Goal: Find specific page/section: Find specific page/section

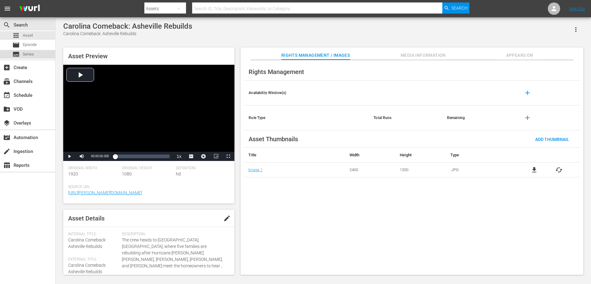
click at [29, 54] on span "Series" at bounding box center [28, 54] width 11 height 6
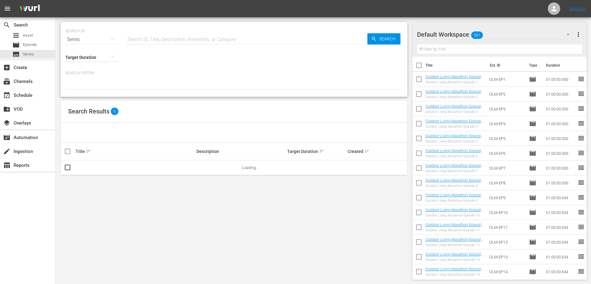
click at [445, 48] on input "text" at bounding box center [499, 49] width 165 height 10
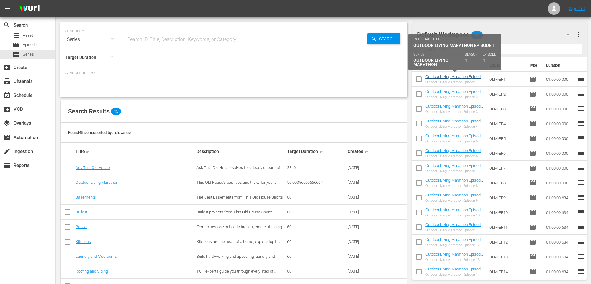
click at [443, 75] on link "Outdoor Living Marathon Episode 1" at bounding box center [454, 78] width 58 height 9
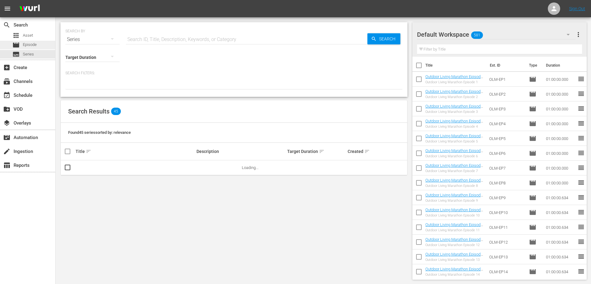
click at [29, 44] on span "Episode" at bounding box center [30, 45] width 14 height 6
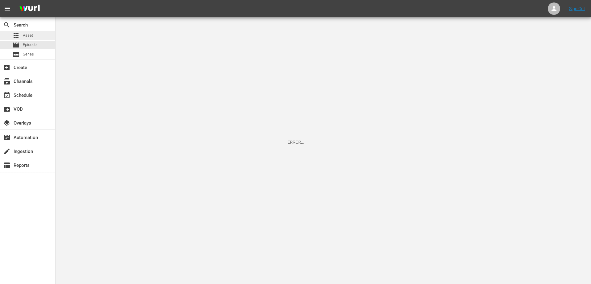
click at [27, 34] on span "Asset" at bounding box center [28, 35] width 10 height 6
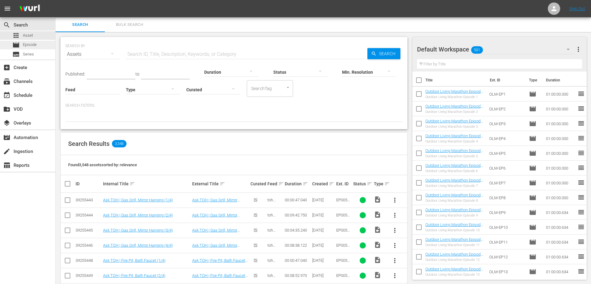
click at [37, 46] on span "Episode" at bounding box center [30, 45] width 14 height 6
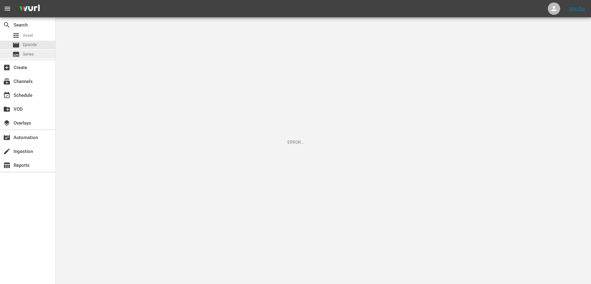
click at [33, 55] on span "Series" at bounding box center [28, 54] width 11 height 6
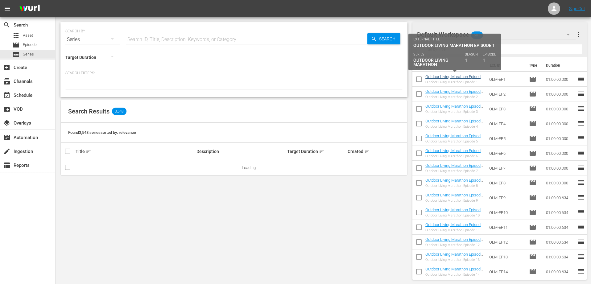
click at [450, 76] on link "Outdoor Living Marathon Episode 1" at bounding box center [454, 78] width 58 height 9
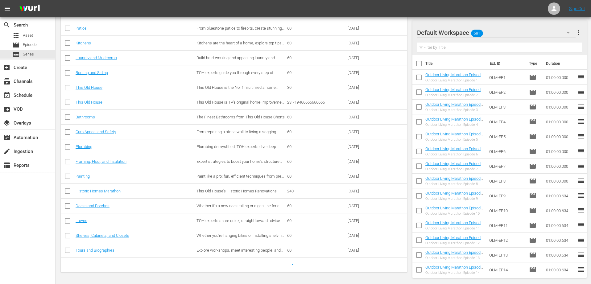
scroll to position [199, 0]
click at [84, 118] on link "Bathrooms" at bounding box center [85, 117] width 19 height 5
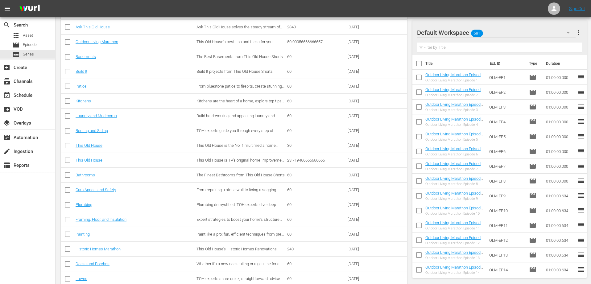
scroll to position [155, 0]
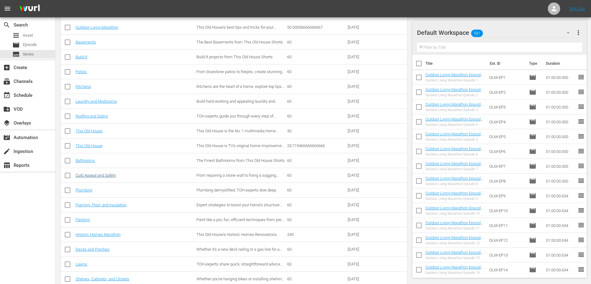
click at [89, 177] on link "Curb Appeal and Safety" at bounding box center [96, 175] width 40 height 5
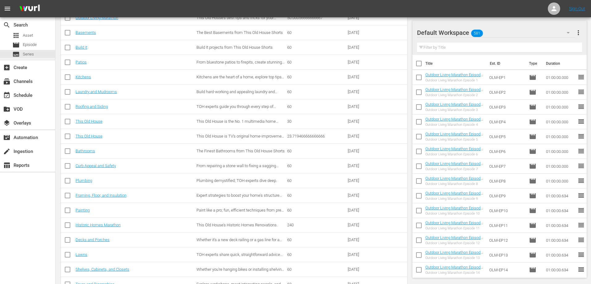
scroll to position [159, 0]
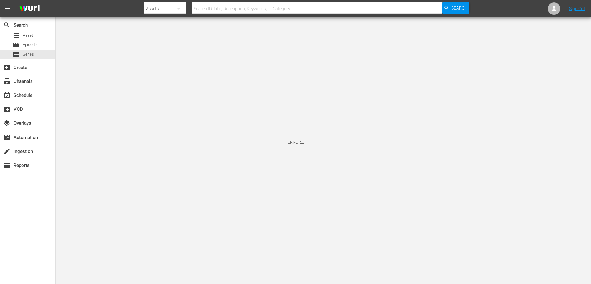
click at [301, 140] on div "ERROR..." at bounding box center [295, 142] width 591 height 284
